Goal: Browse casually

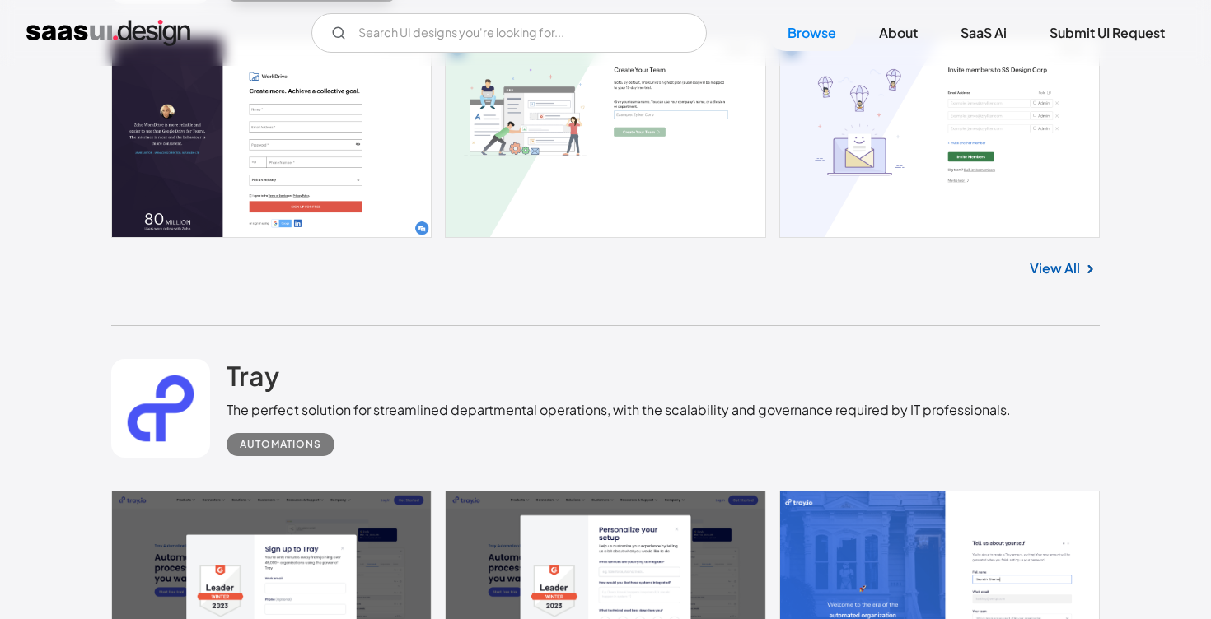
scroll to position [2795, 0]
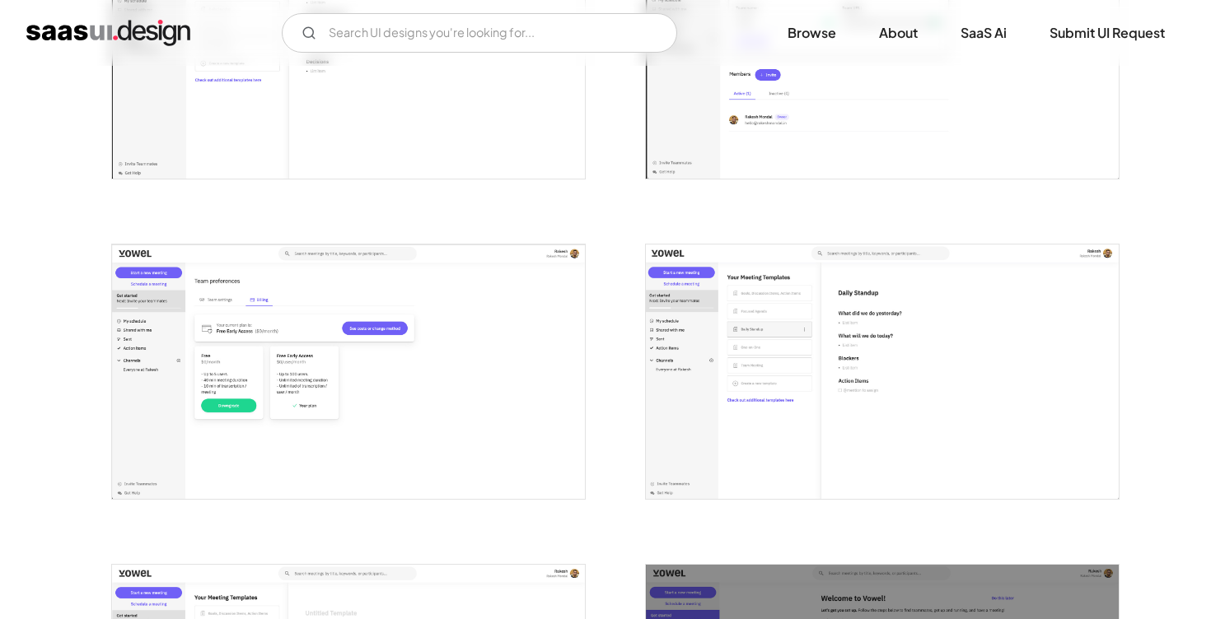
scroll to position [2184, 0]
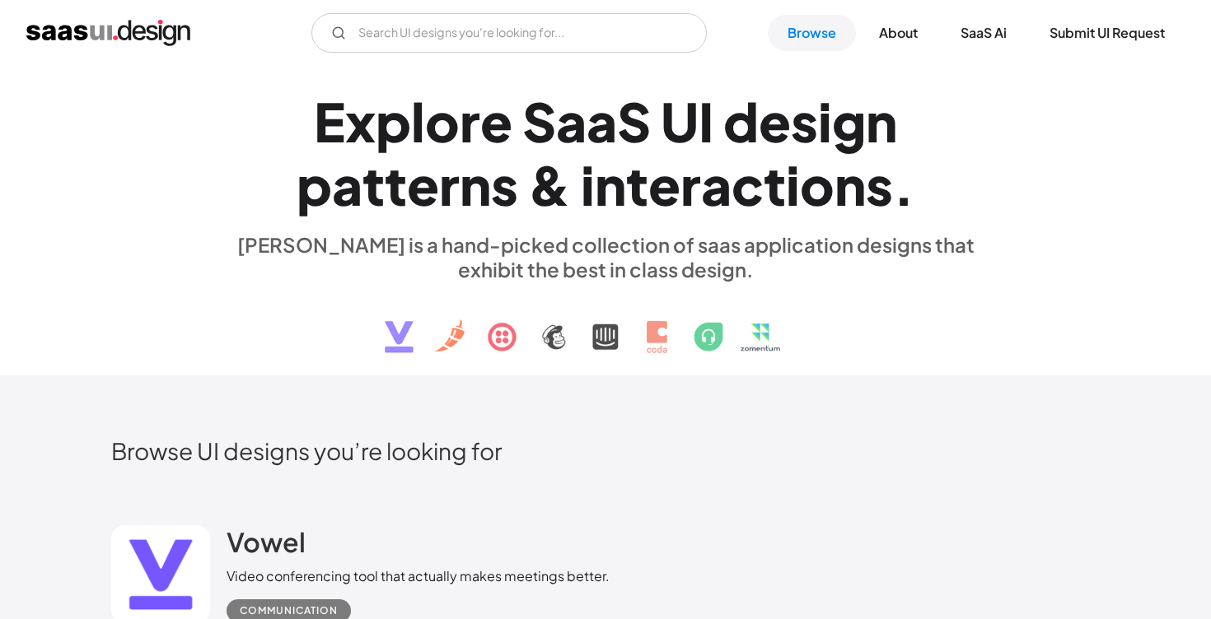
scroll to position [2795, 0]
